Goal: Complete application form

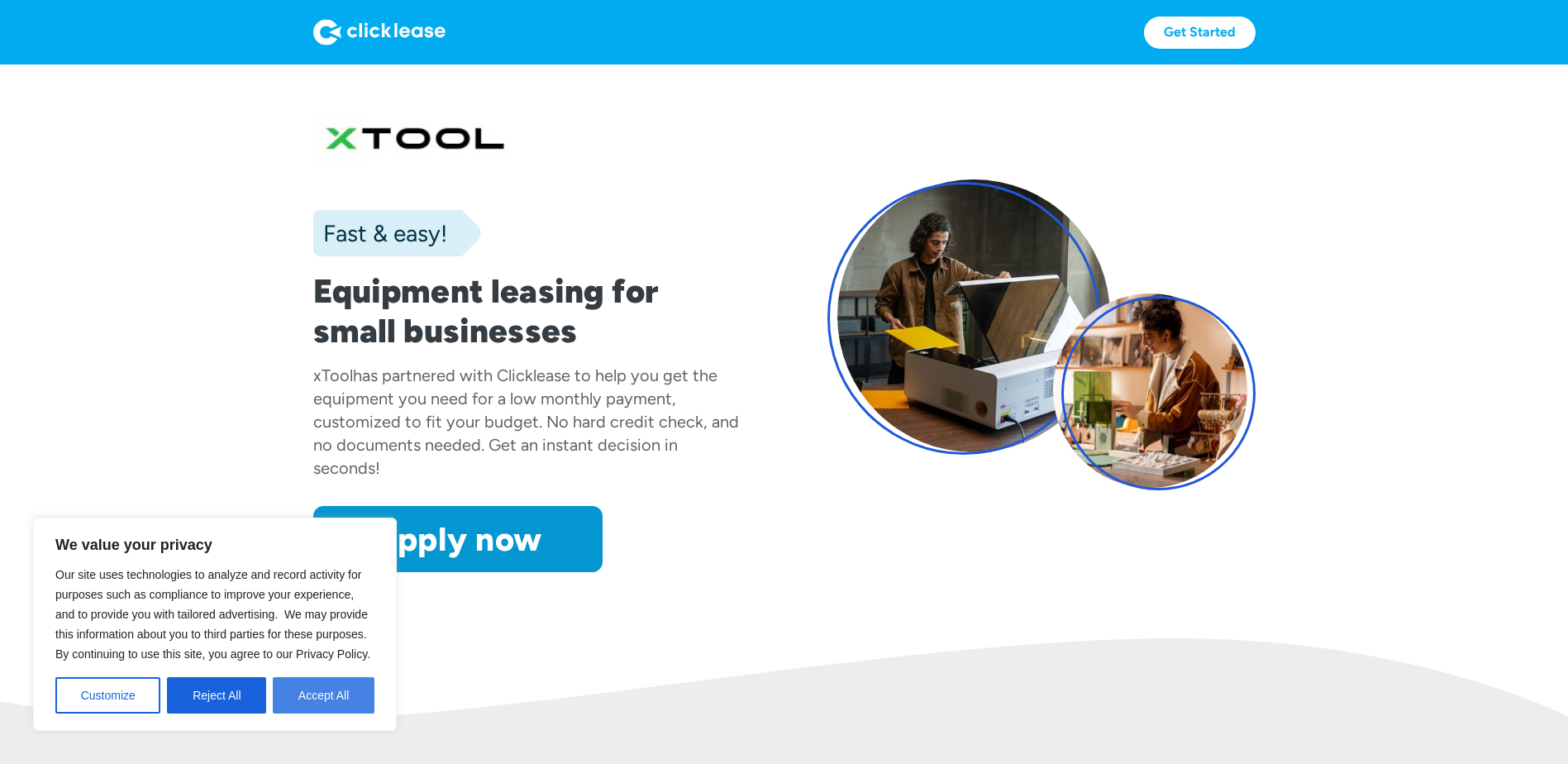
click at [341, 694] on button "Accept All" at bounding box center [323, 695] width 101 height 36
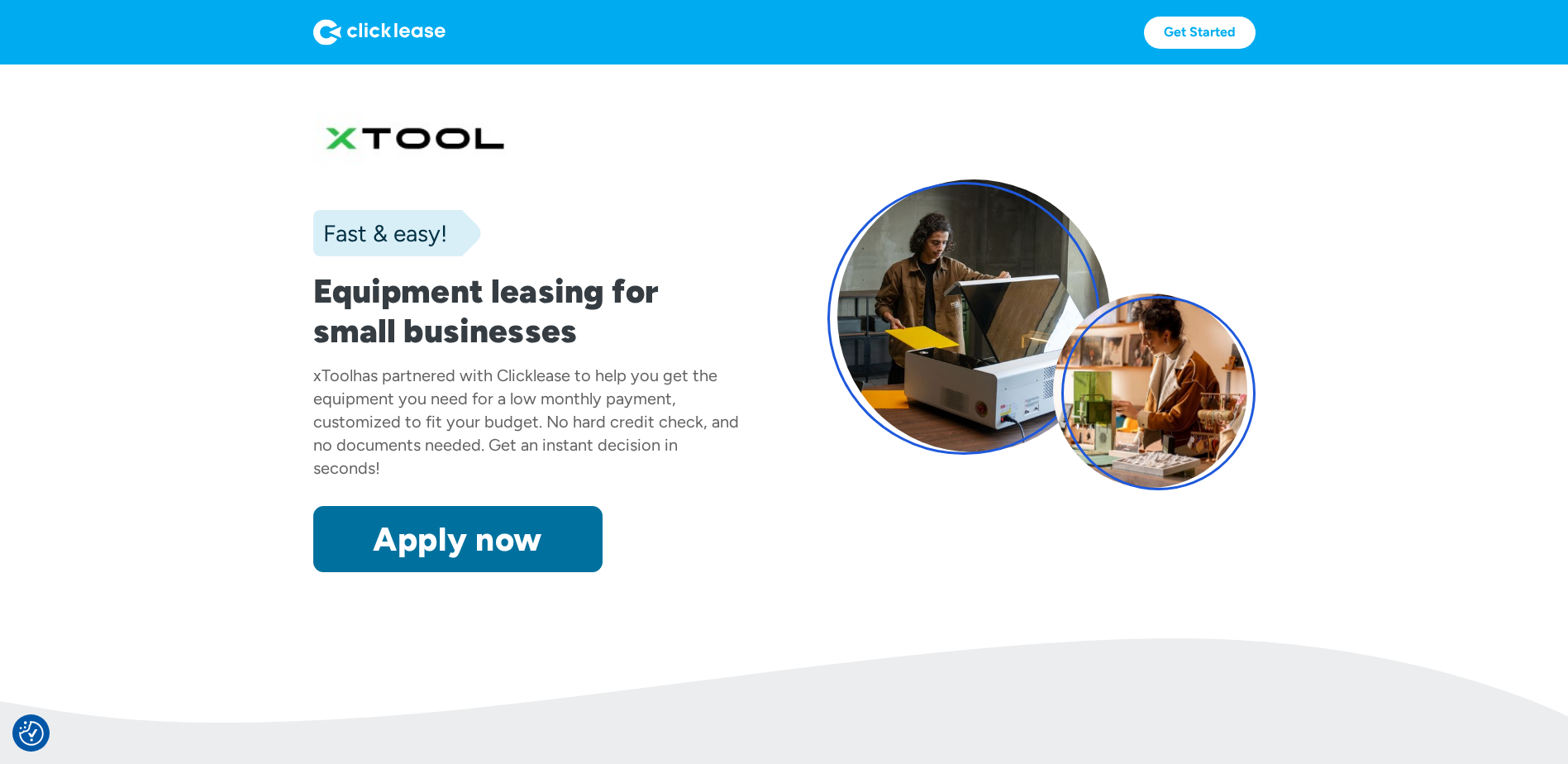
click at [434, 554] on link "Apply now" at bounding box center [457, 539] width 290 height 66
